Goal: Task Accomplishment & Management: Manage account settings

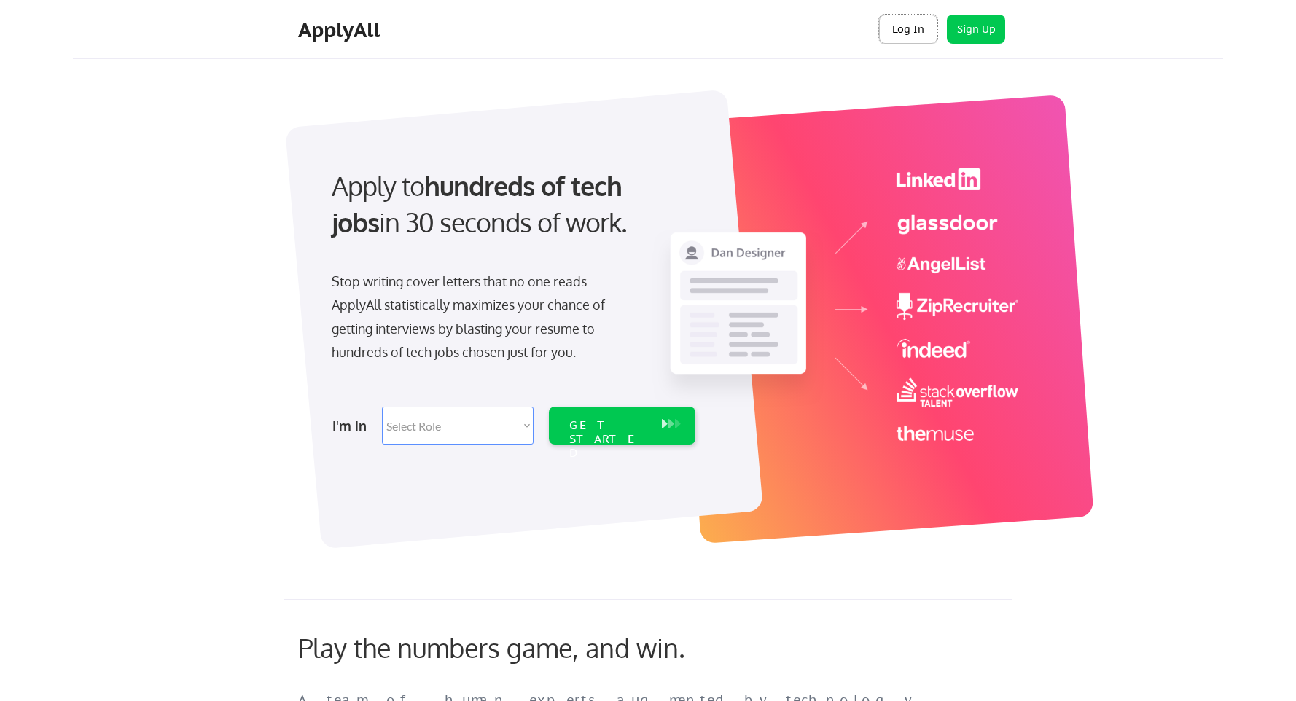
click at [902, 20] on button "Log In" at bounding box center [908, 29] width 58 height 29
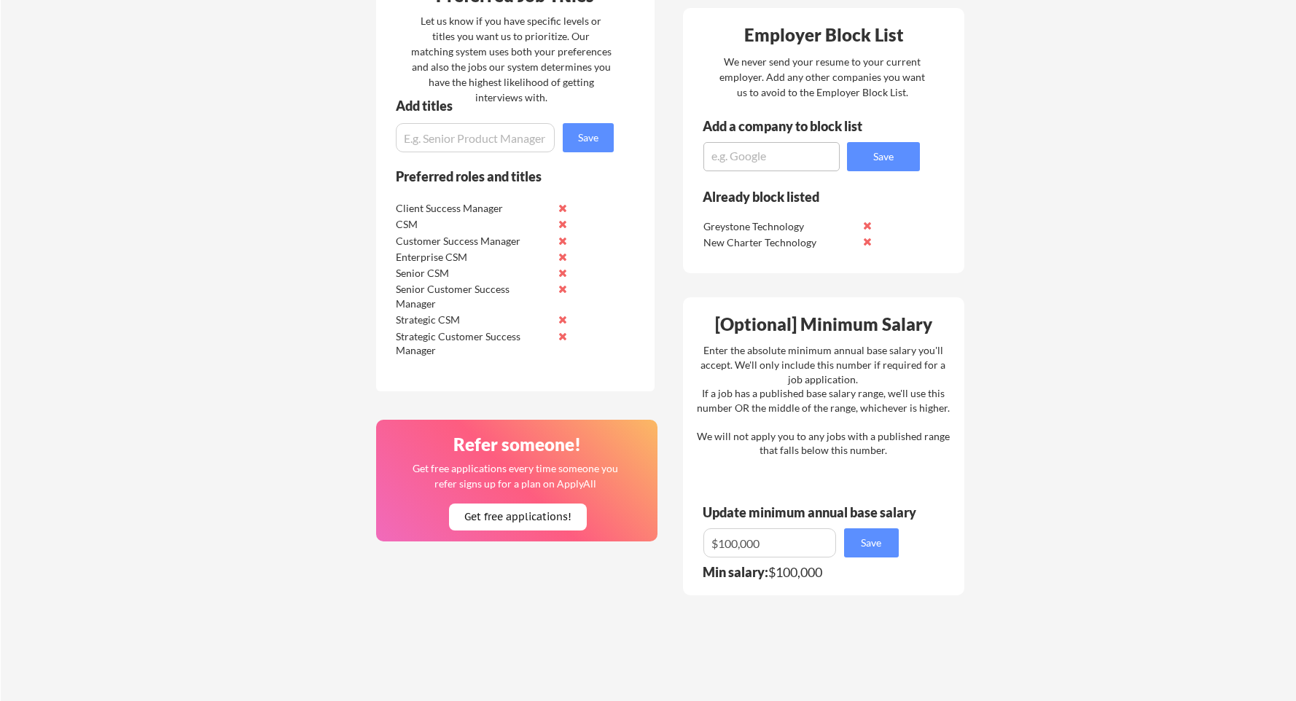
scroll to position [610, 0]
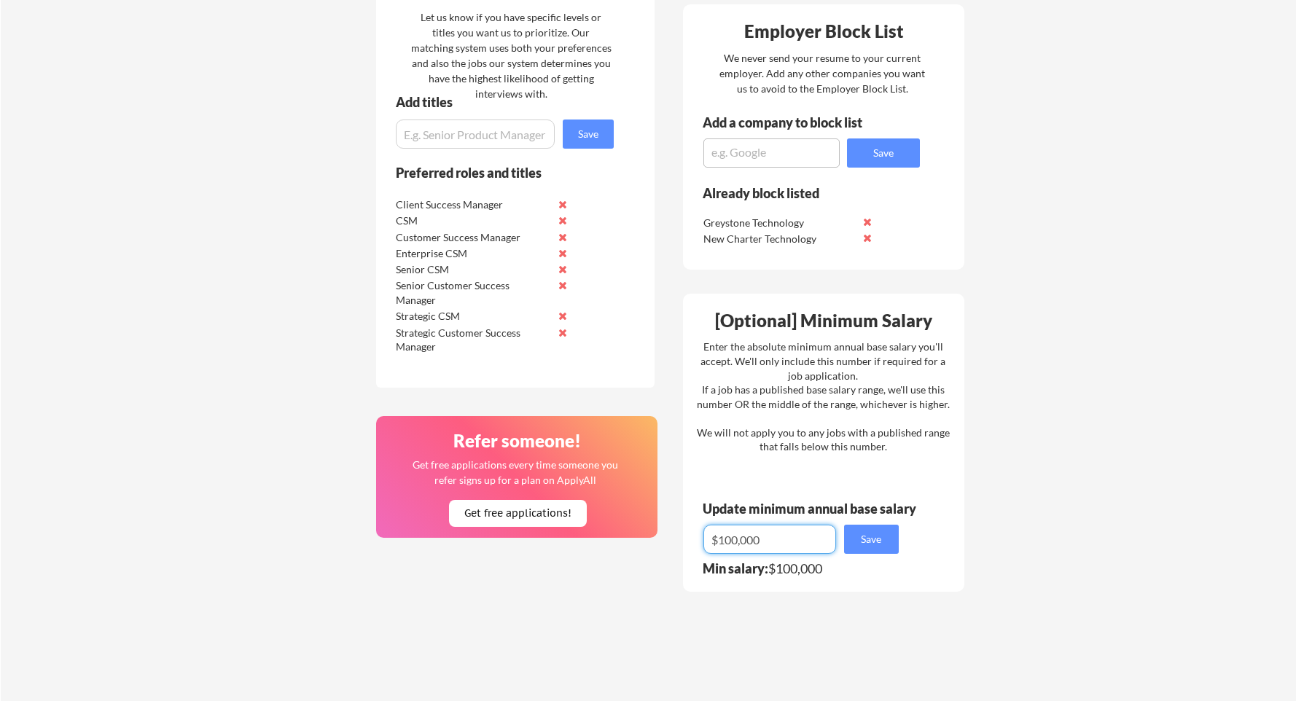
click at [731, 540] on input "input" at bounding box center [769, 539] width 133 height 29
type input "$120,000"
click at [878, 543] on button "Save" at bounding box center [871, 539] width 55 height 29
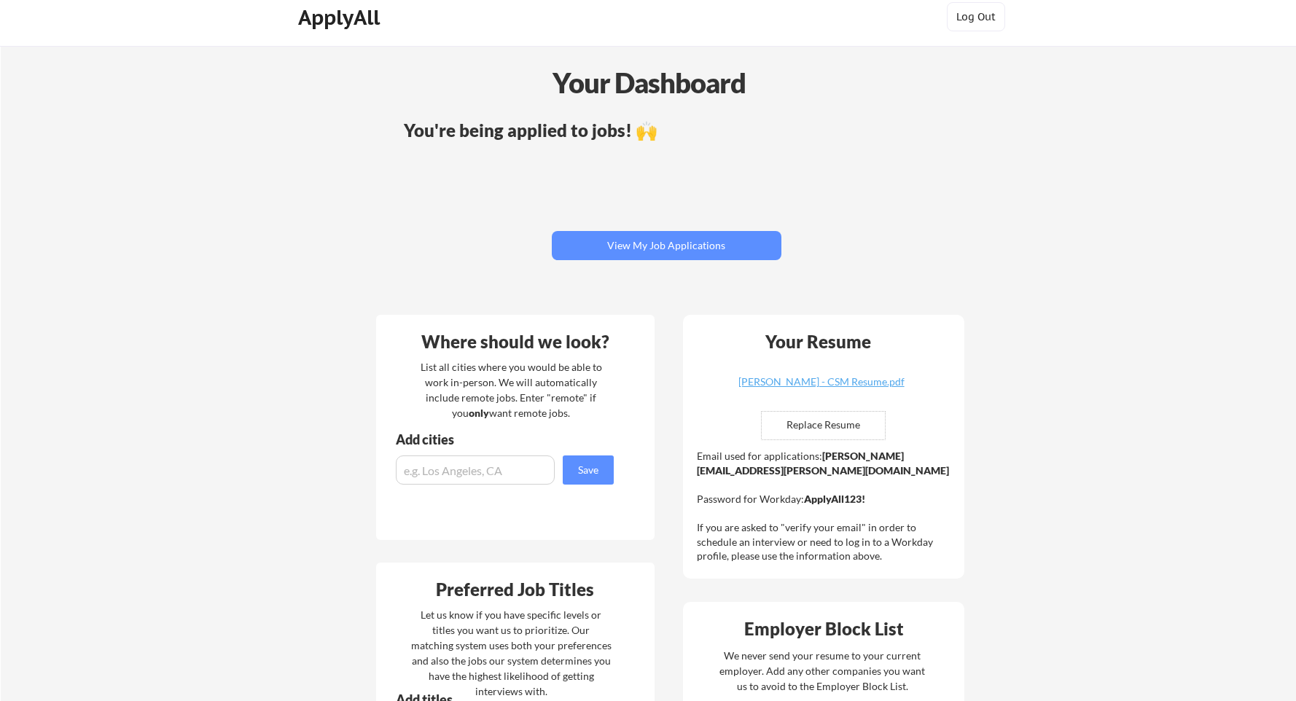
scroll to position [0, 0]
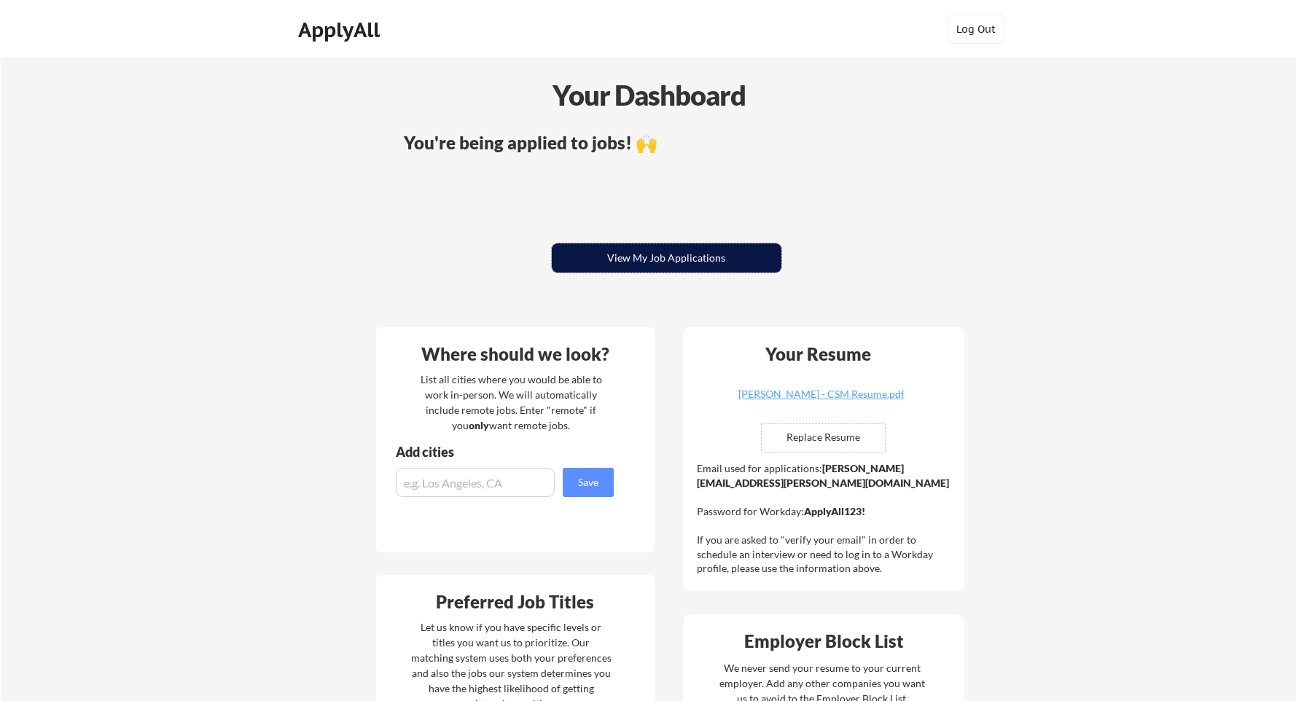
click at [694, 266] on button "View My Job Applications" at bounding box center [667, 257] width 230 height 29
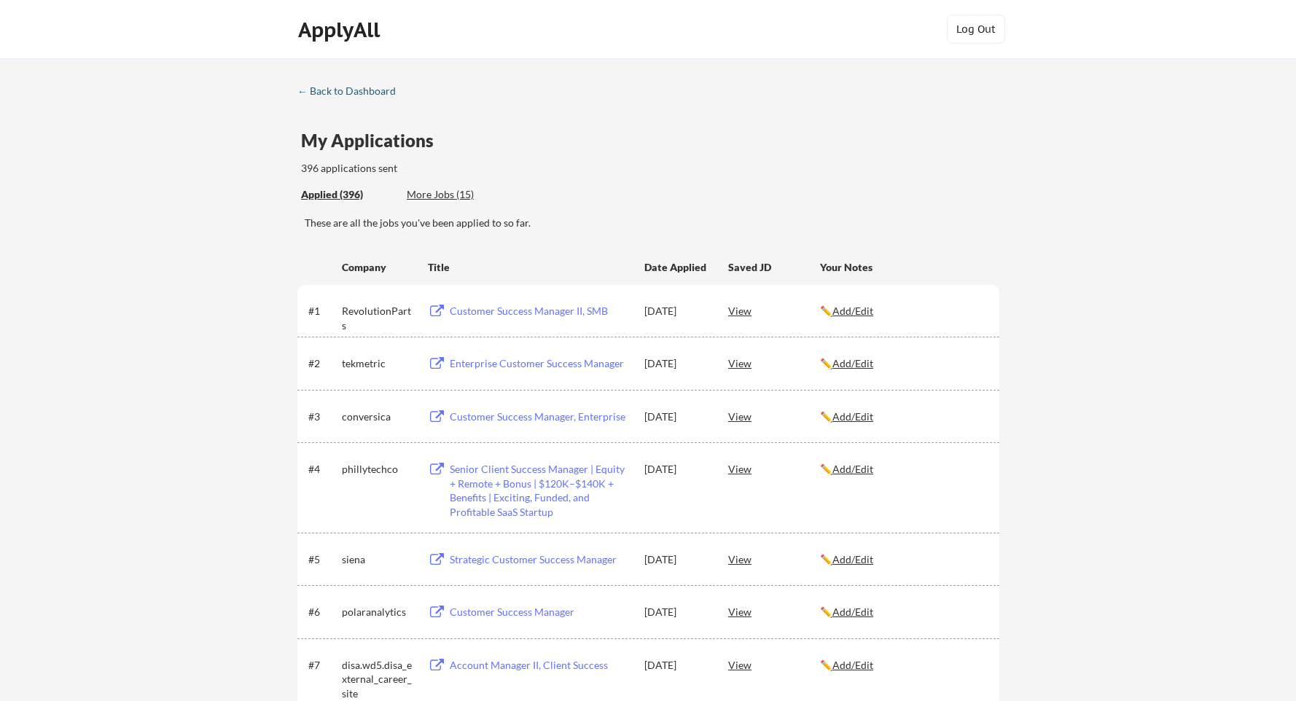
click at [360, 95] on div "← Back to Dashboard" at bounding box center [351, 91] width 109 height 10
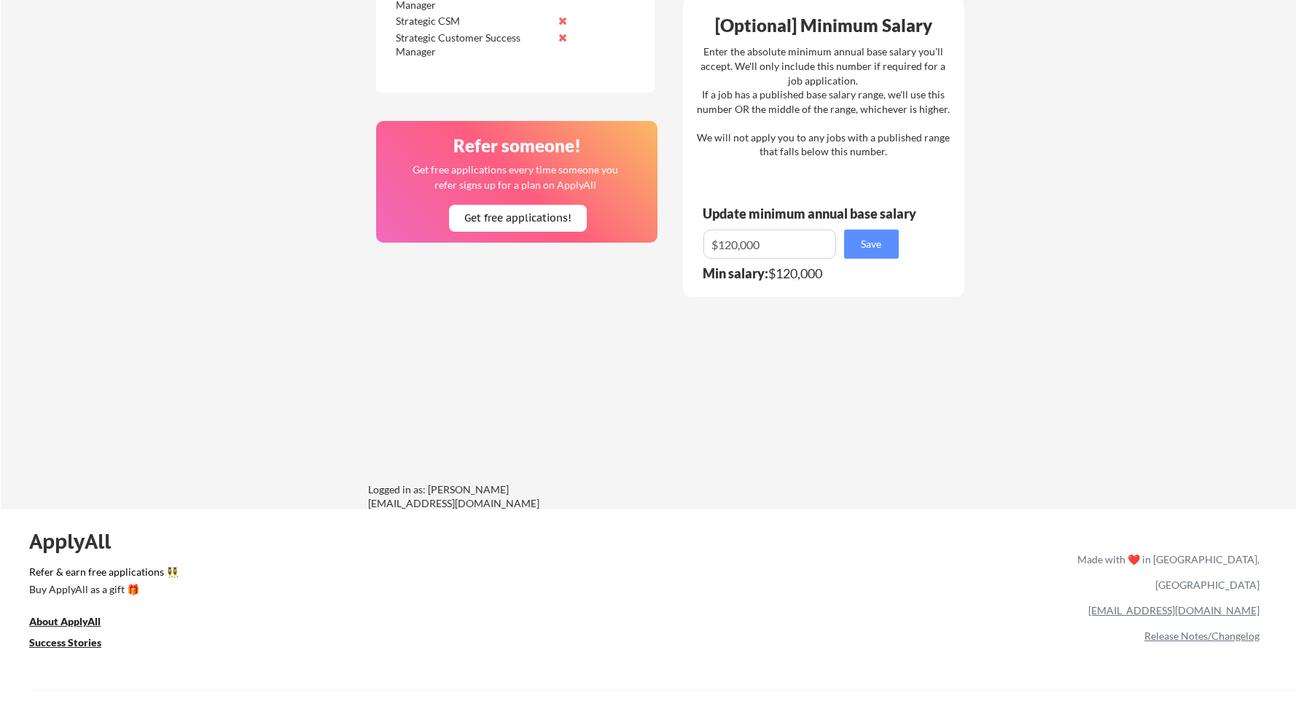
scroll to position [945, 0]
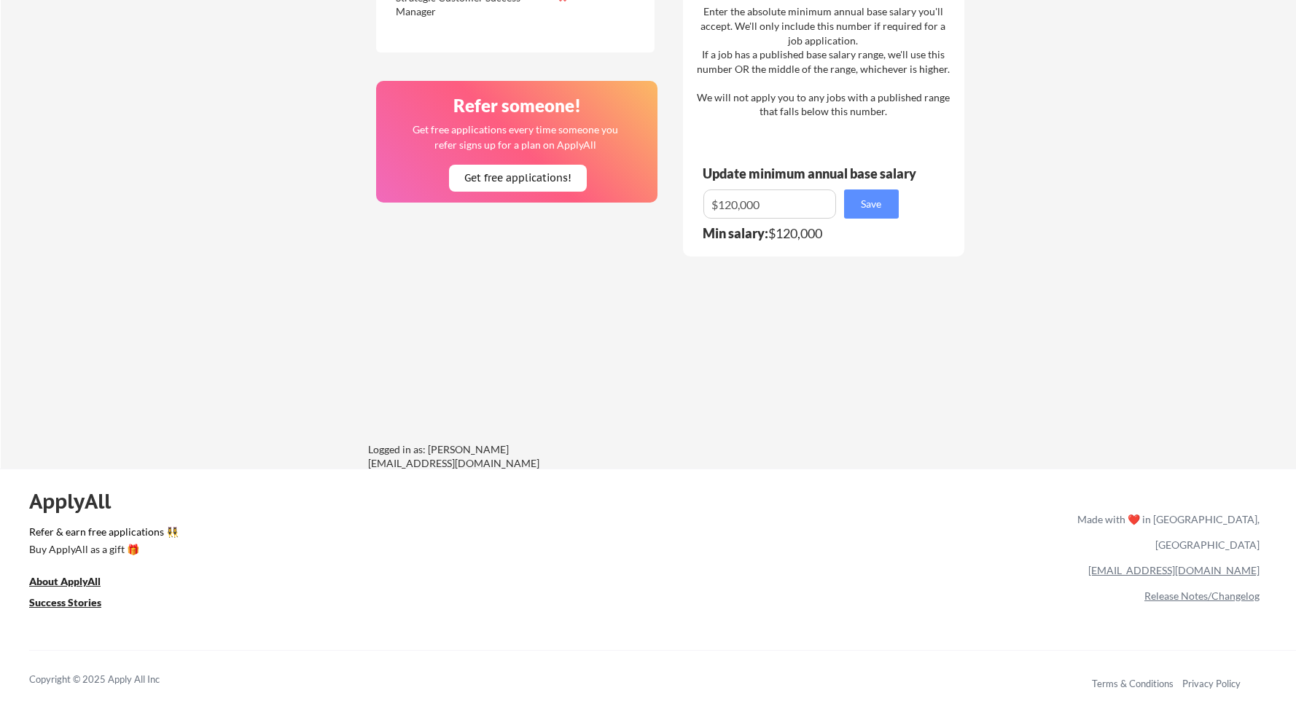
click at [87, 505] on div "ApplyAll" at bounding box center [78, 501] width 98 height 25
click at [86, 549] on div "Buy ApplyAll as a gift 🎁" at bounding box center [102, 549] width 146 height 10
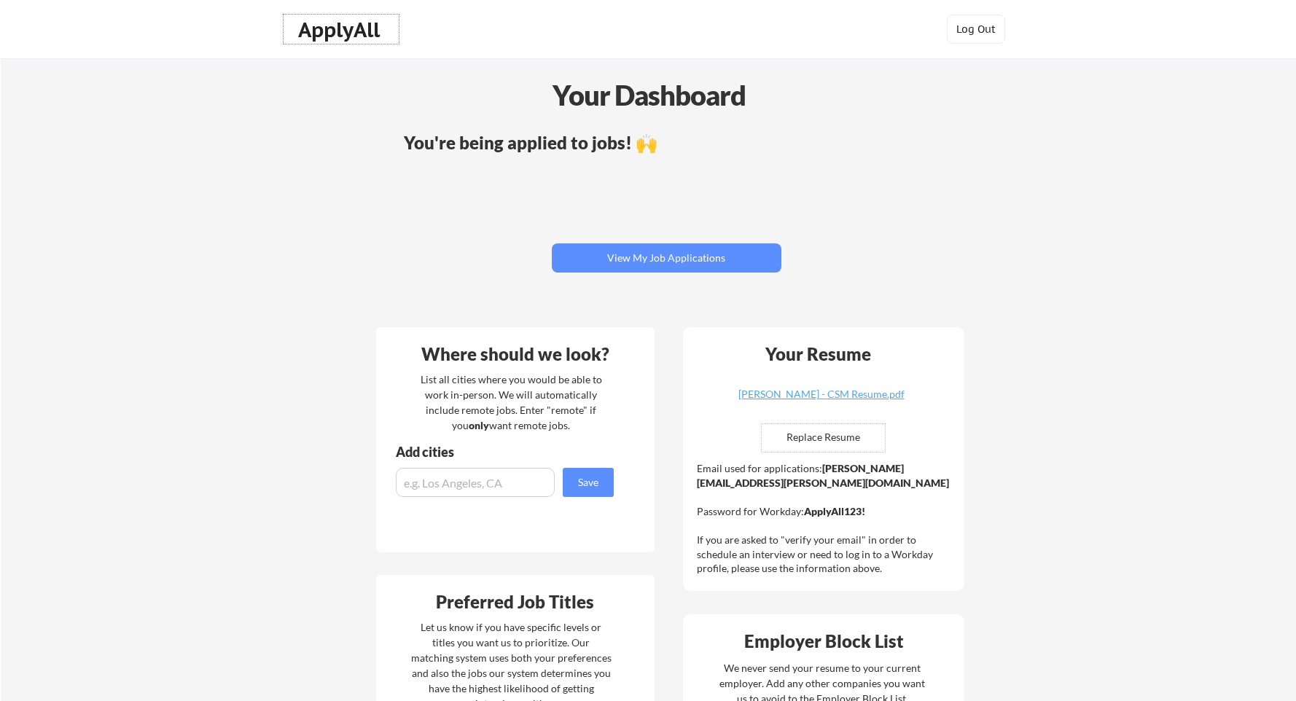
click at [353, 28] on div "ApplyAll" at bounding box center [341, 29] width 86 height 25
click at [675, 256] on button "View My Job Applications" at bounding box center [667, 257] width 230 height 29
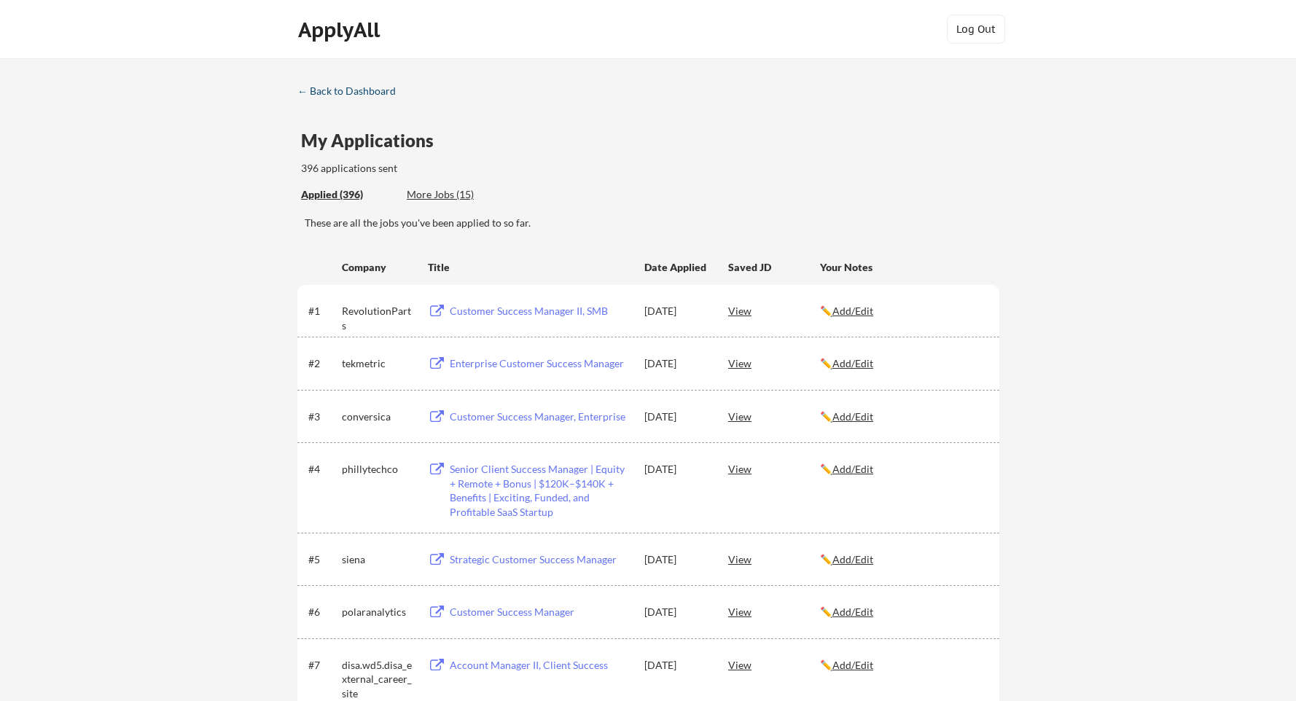
click at [386, 94] on div "← Back to Dashboard" at bounding box center [351, 91] width 109 height 10
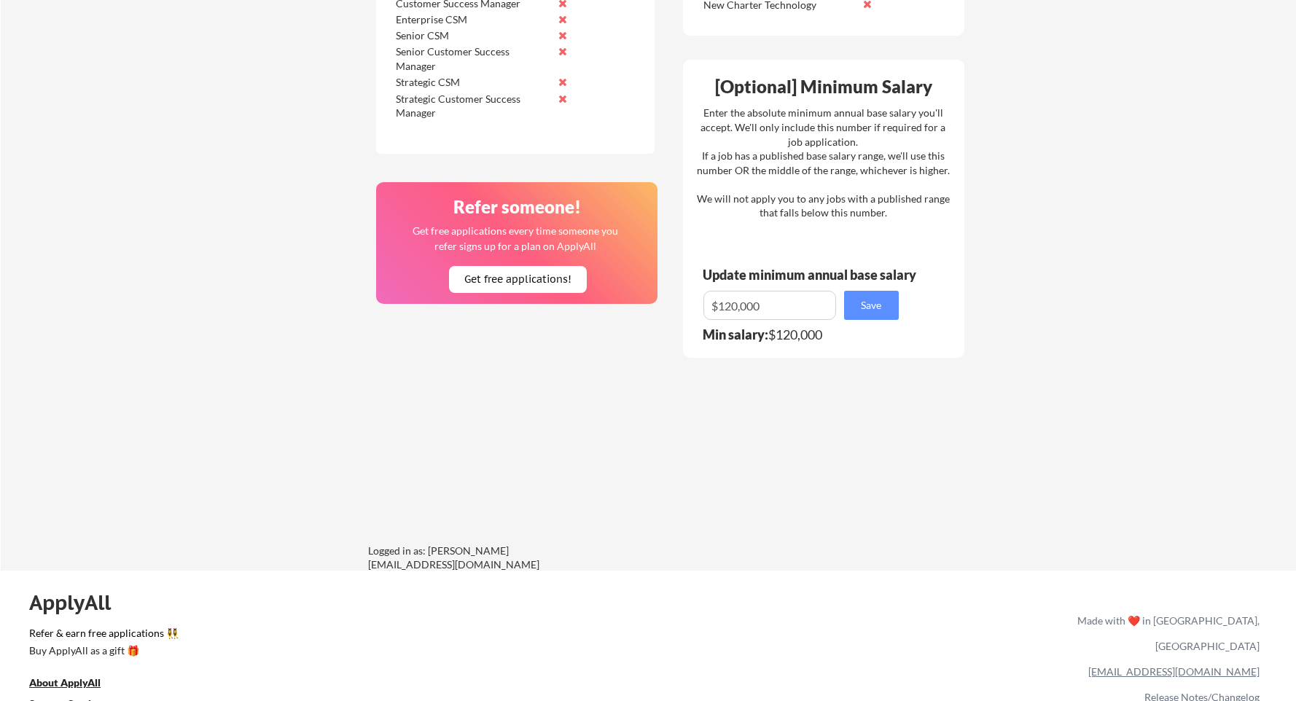
scroll to position [845, 0]
click at [467, 283] on button "Get free applications!" at bounding box center [518, 278] width 138 height 27
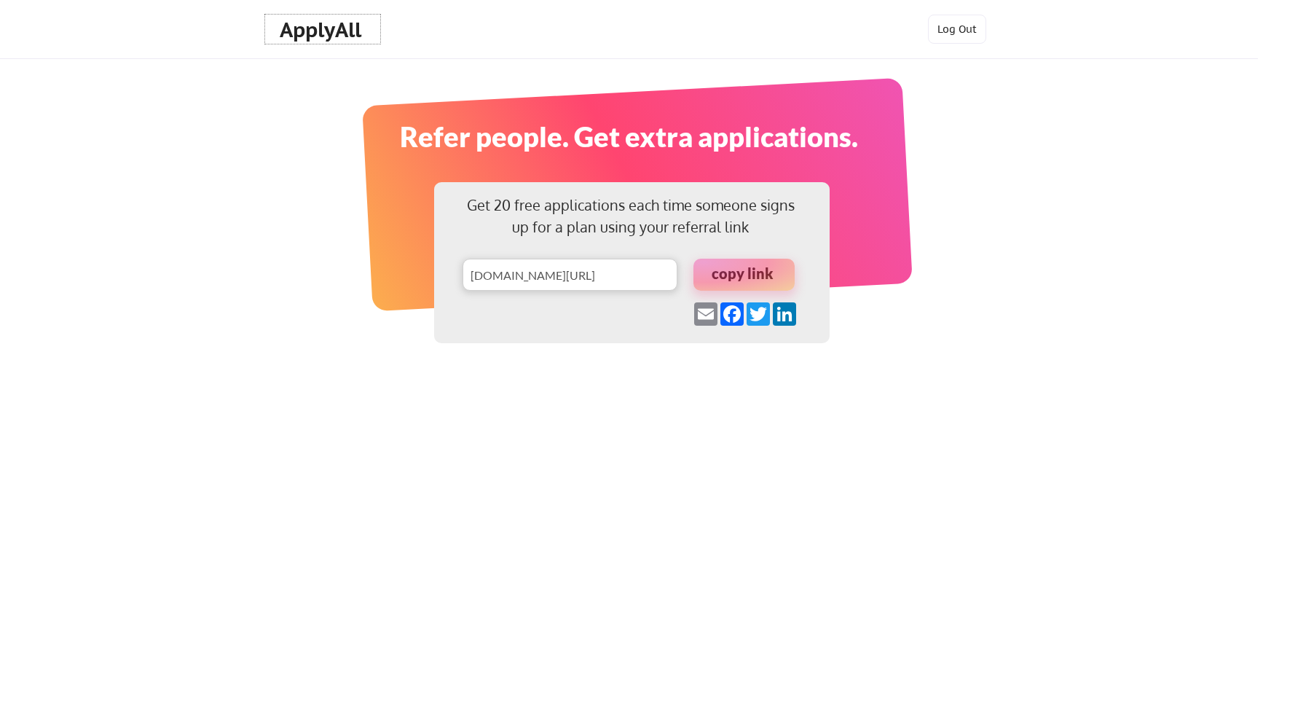
click at [294, 36] on div "ApplyAll" at bounding box center [323, 29] width 86 height 25
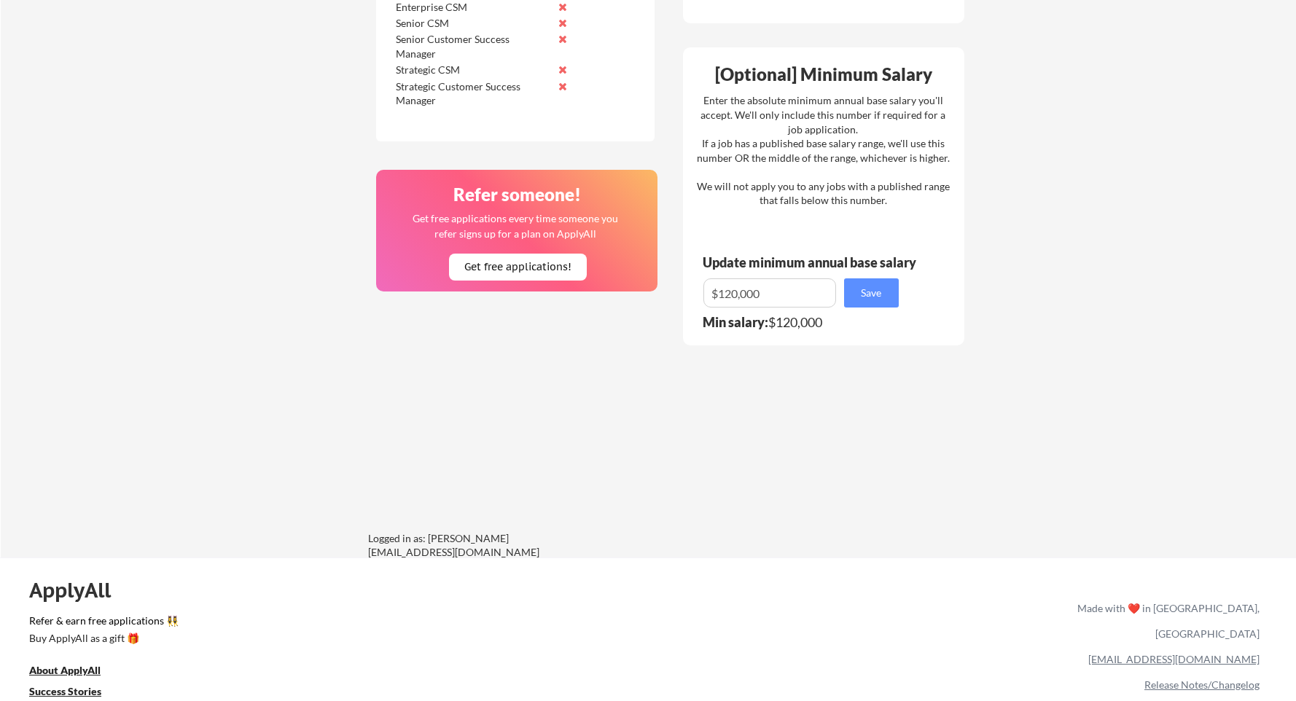
scroll to position [945, 0]
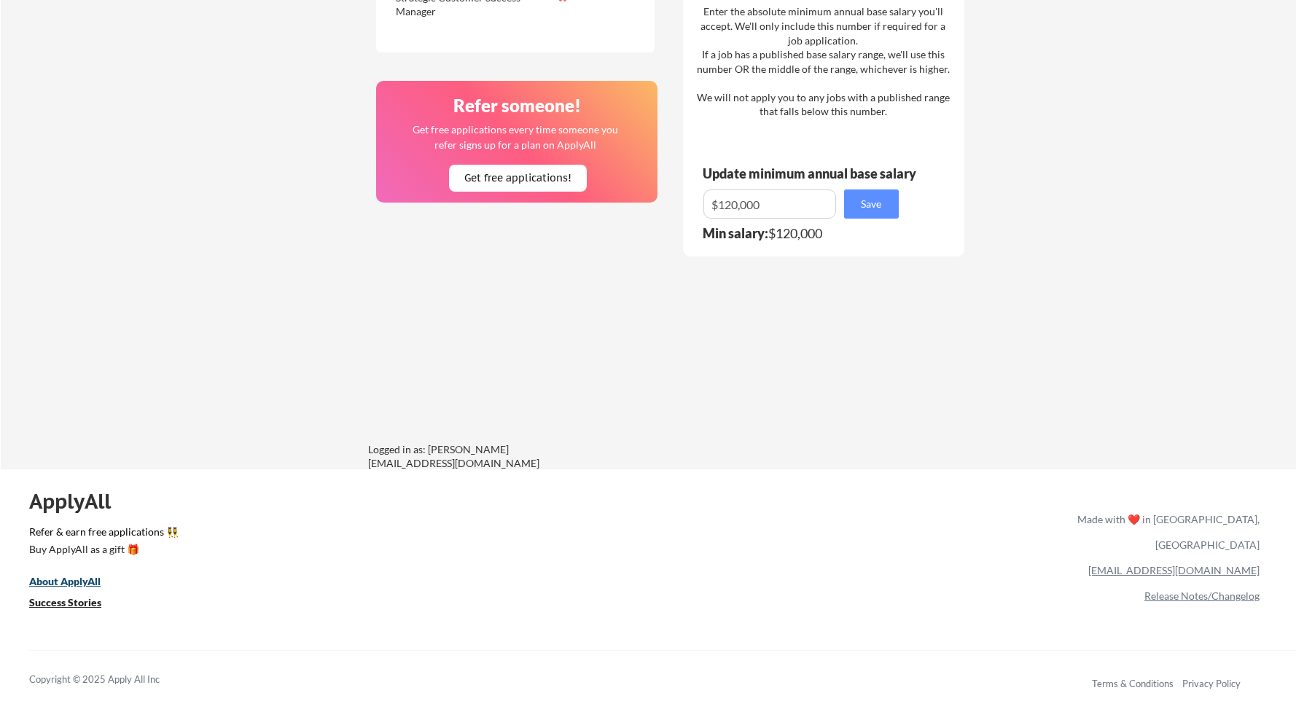
click at [96, 581] on u "About ApplyAll" at bounding box center [64, 581] width 71 height 12
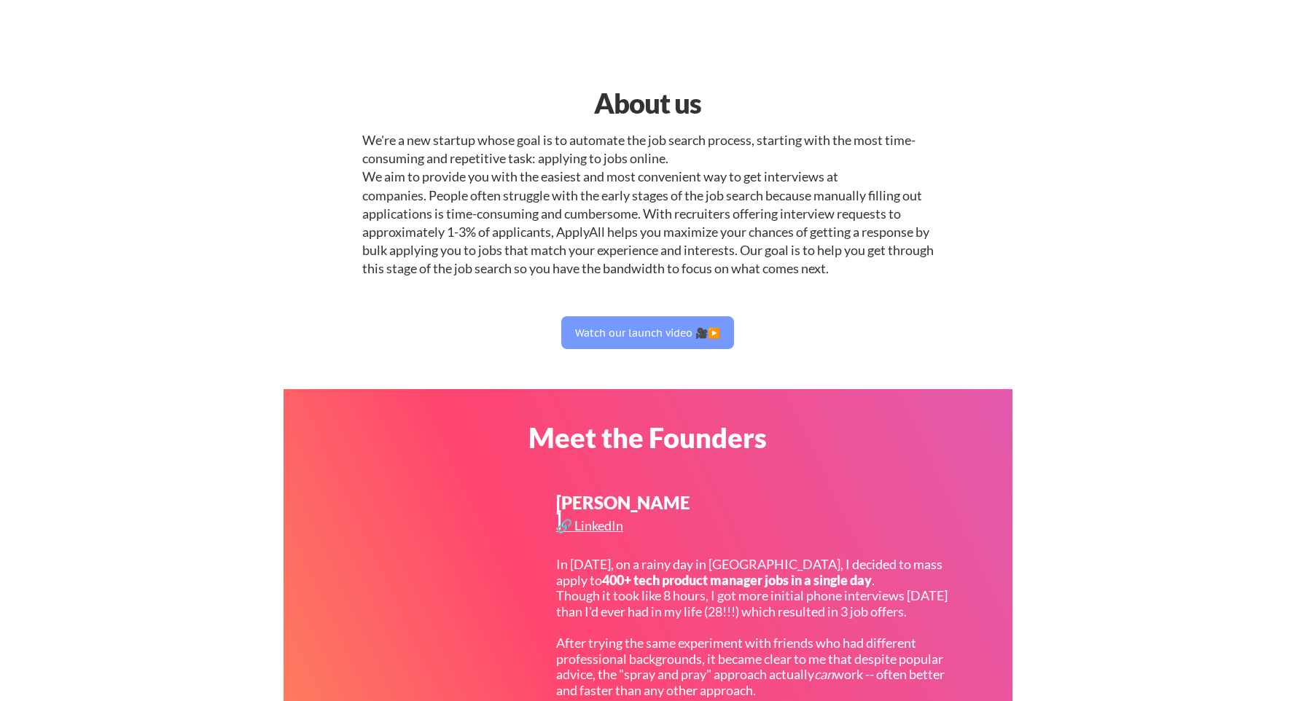
select select ""sales""
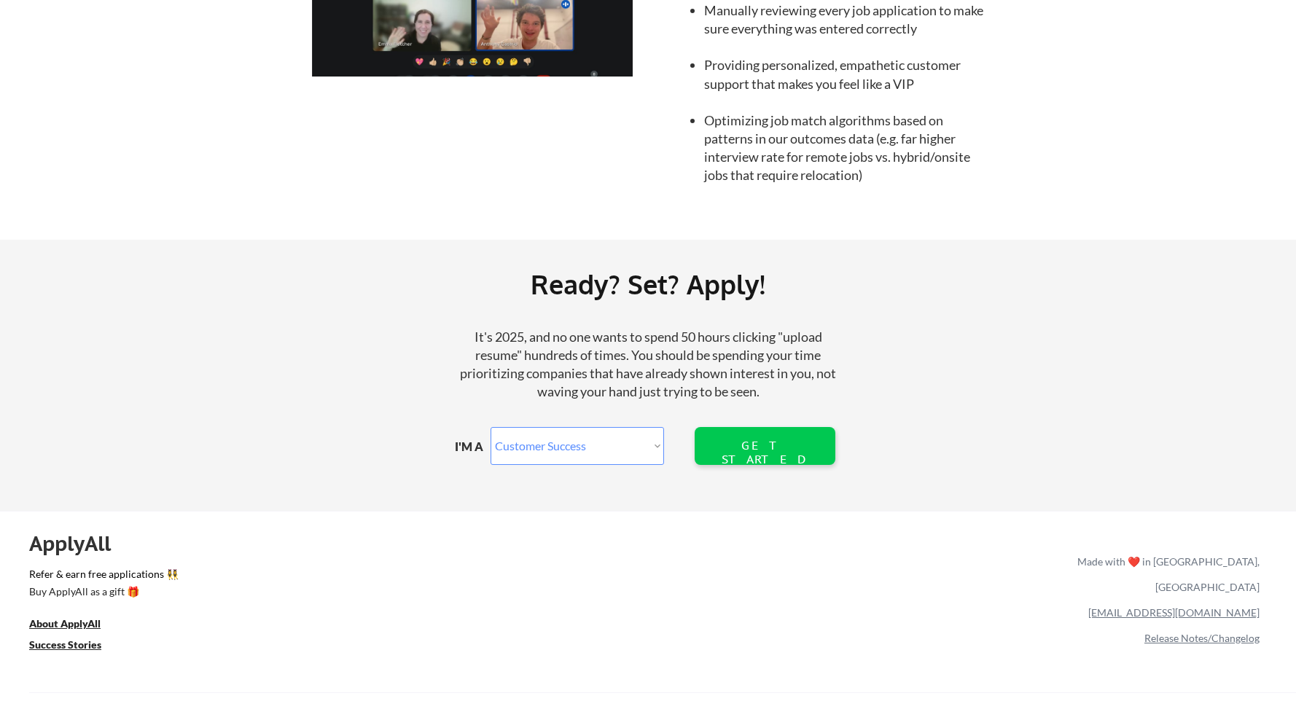
scroll to position [1525, 0]
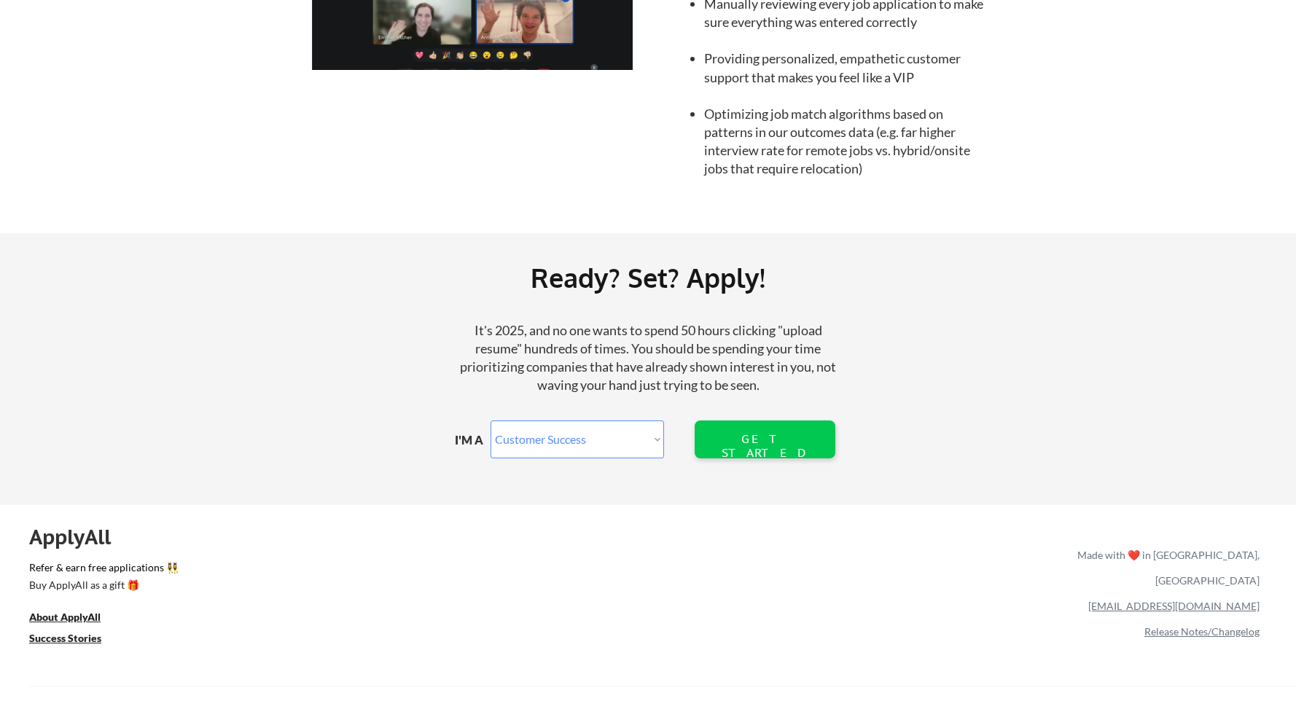
click at [658, 442] on select "Marketer Software Engineering Product Management Customer Success Sales UI/UX/P…" at bounding box center [576, 439] width 173 height 38
click at [767, 450] on div "GET STARTED" at bounding box center [764, 439] width 93 height 38
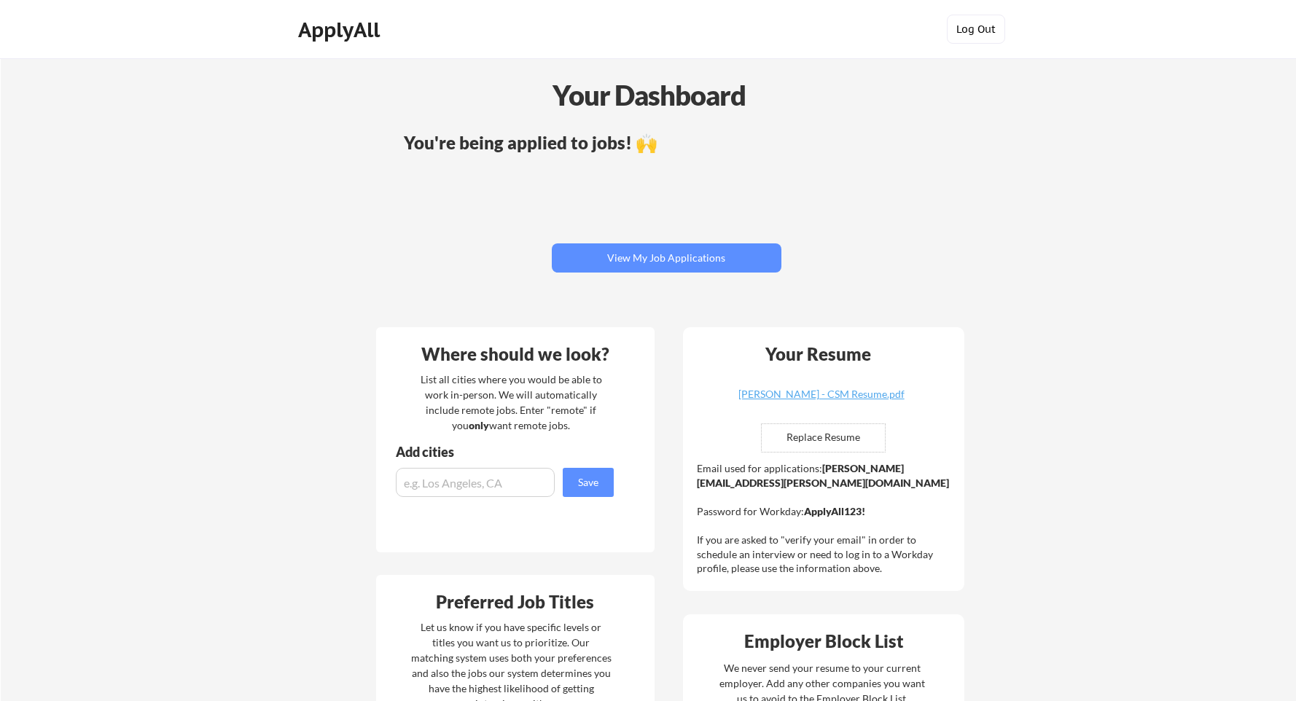
click at [973, 29] on button "Log Out" at bounding box center [976, 29] width 58 height 29
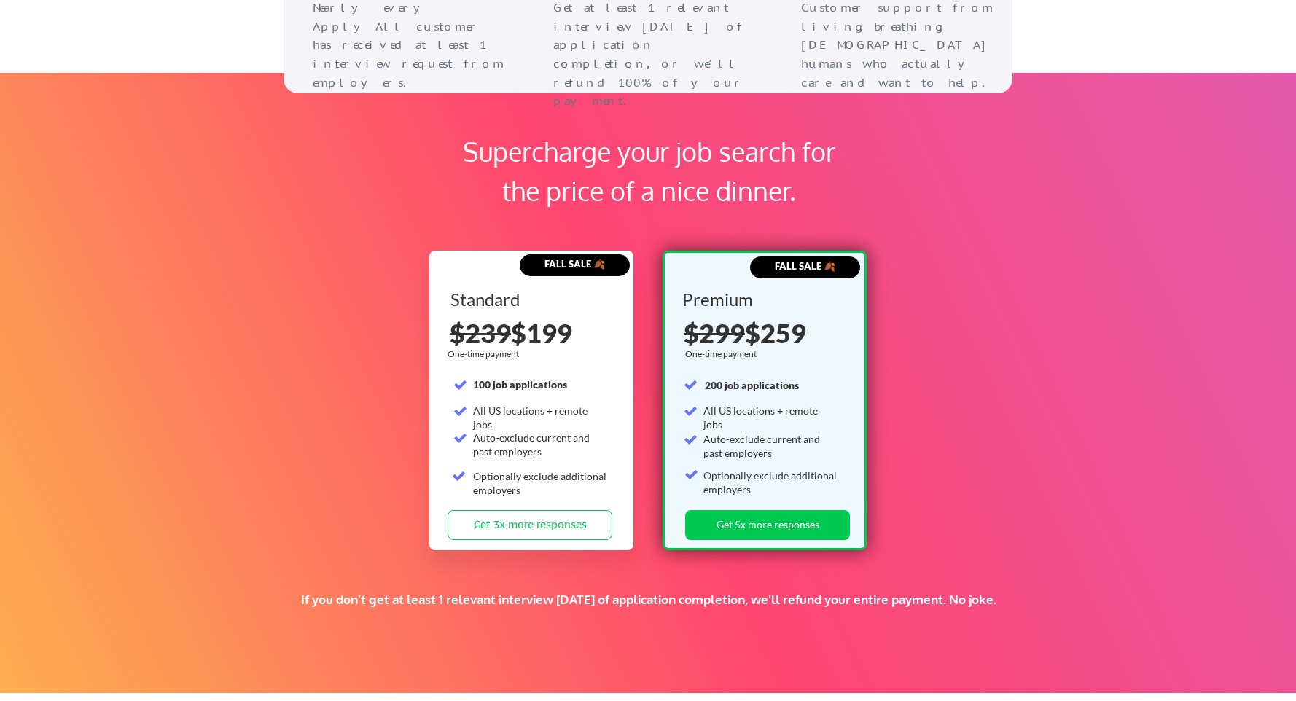
scroll to position [2099, 0]
